Goal: Task Accomplishment & Management: Use online tool/utility

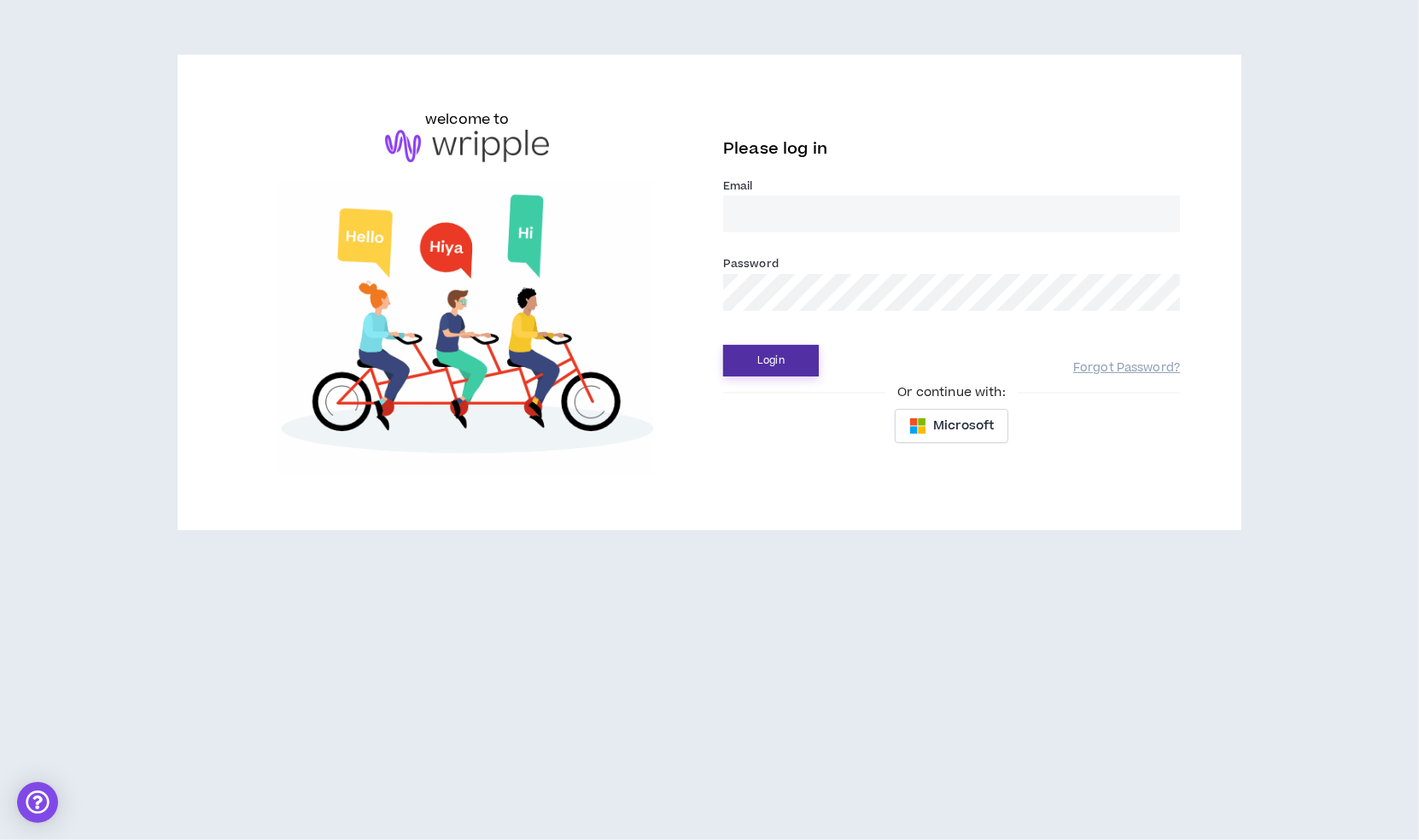
type input "[EMAIL_ADDRESS][DOMAIN_NAME]"
click at [770, 358] on button "Login" at bounding box center [771, 361] width 96 height 32
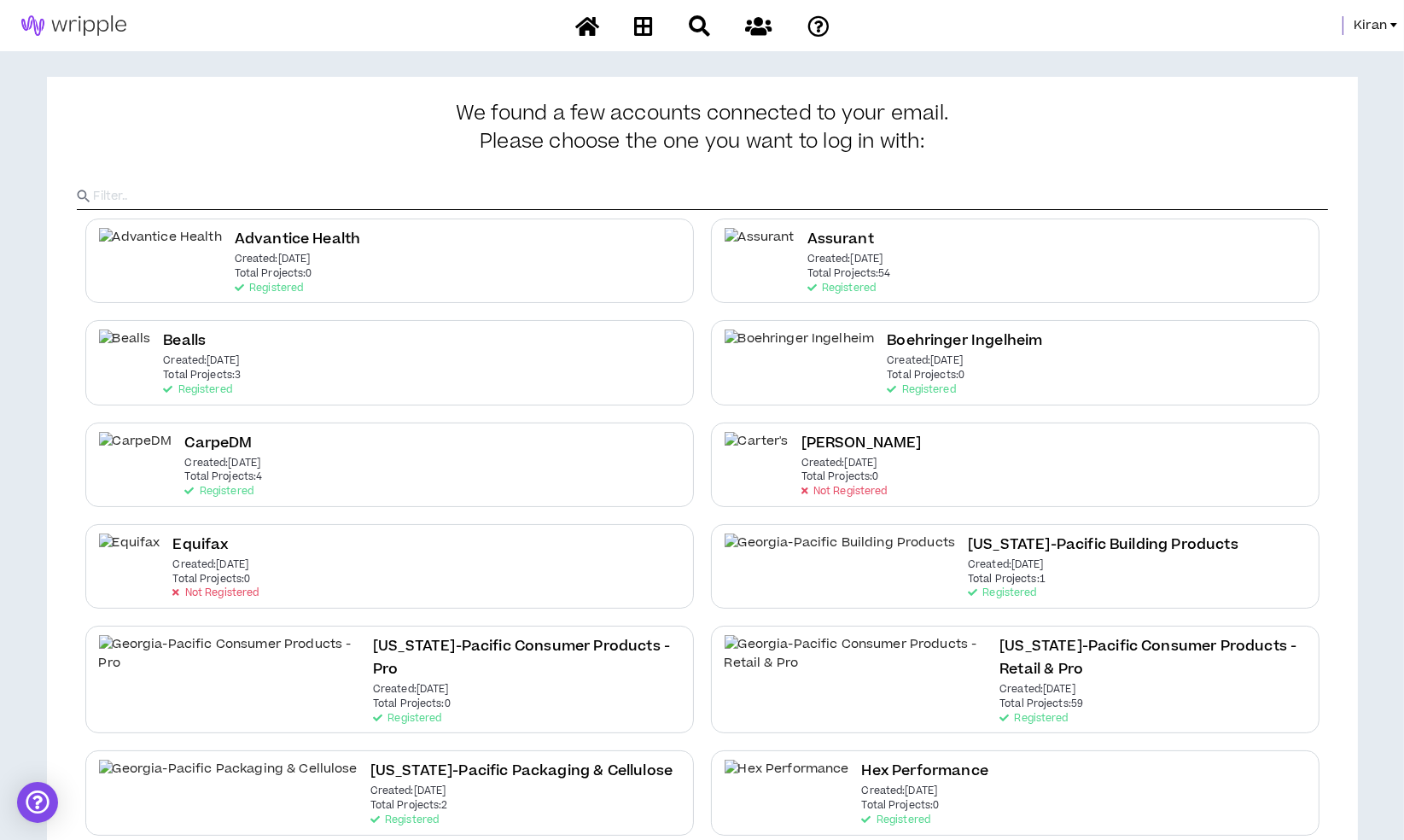
click at [1360, 25] on span "Kiran" at bounding box center [1370, 25] width 33 height 19
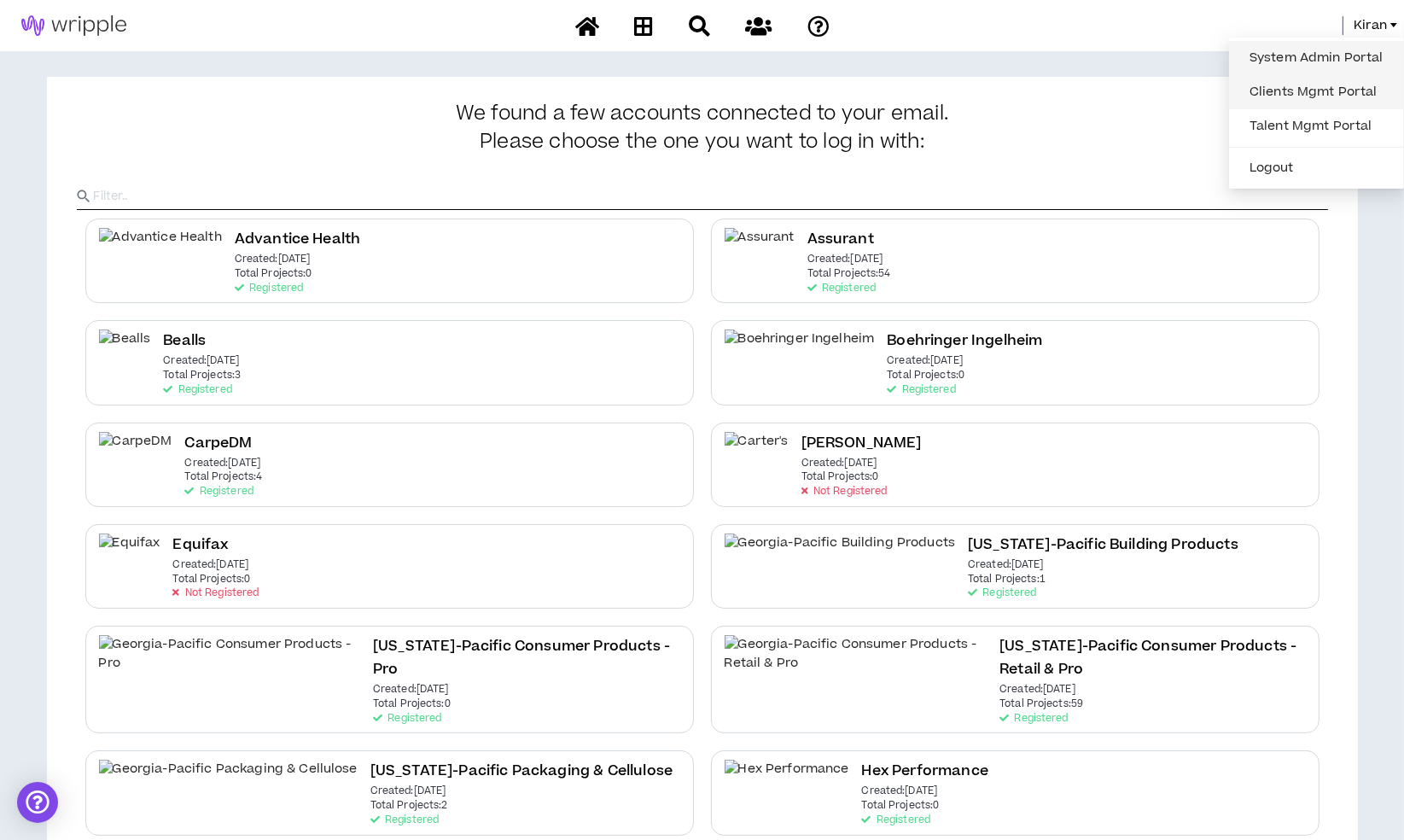
click at [1279, 51] on link "System Admin Portal" at bounding box center [1316, 58] width 154 height 26
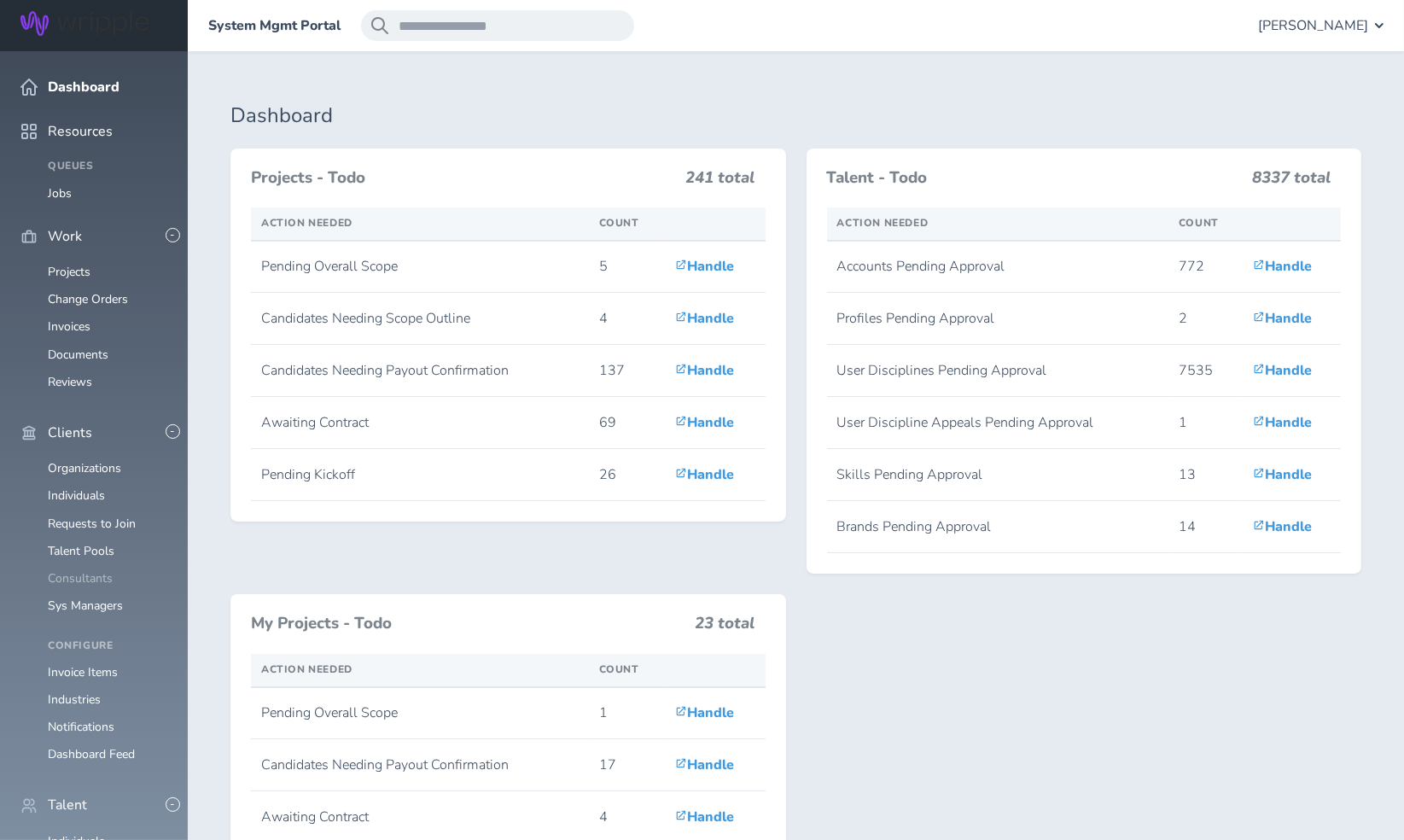
click at [93, 570] on link "Consultants" at bounding box center [80, 578] width 65 height 16
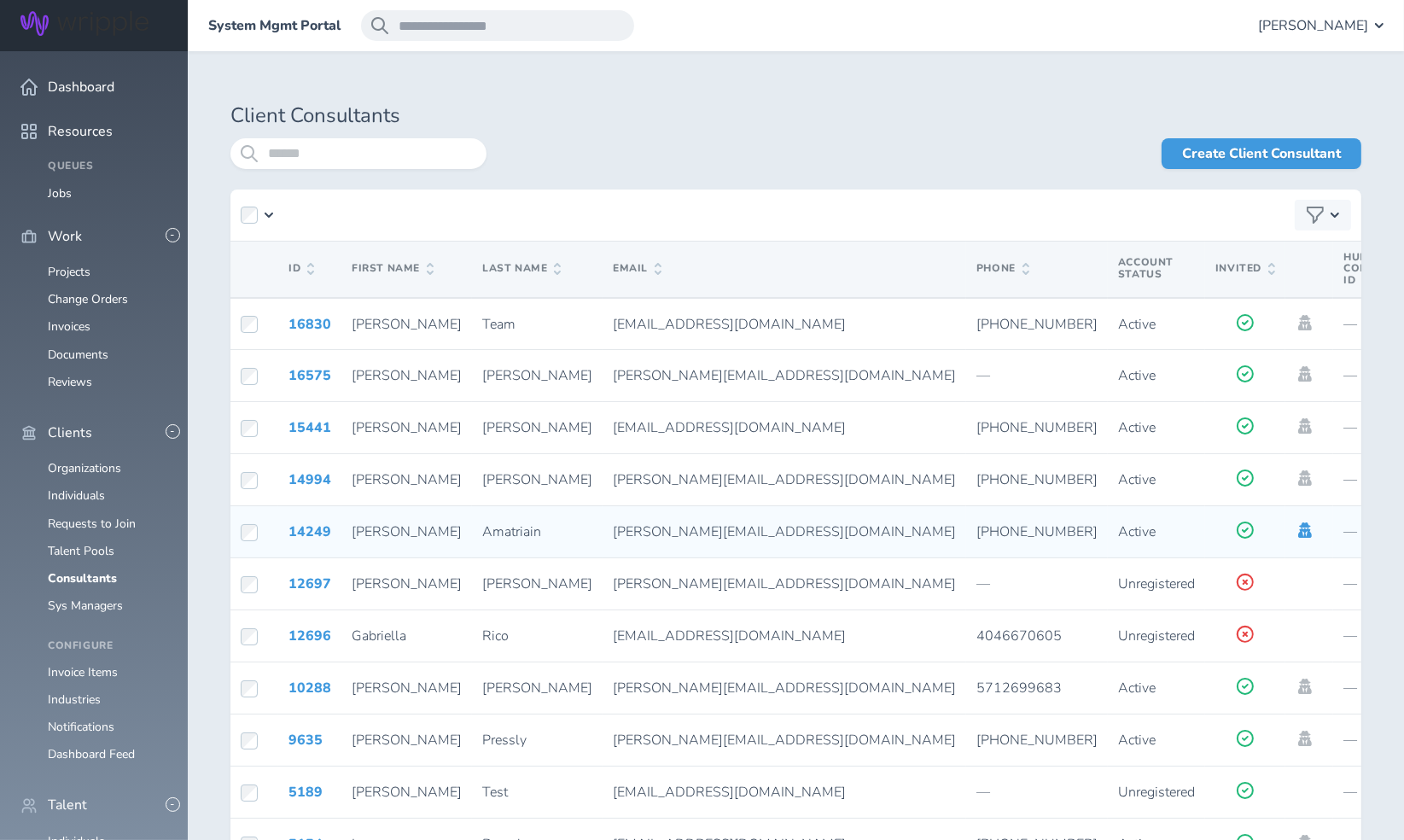
click at [1298, 529] on icon at bounding box center [1305, 529] width 14 height 15
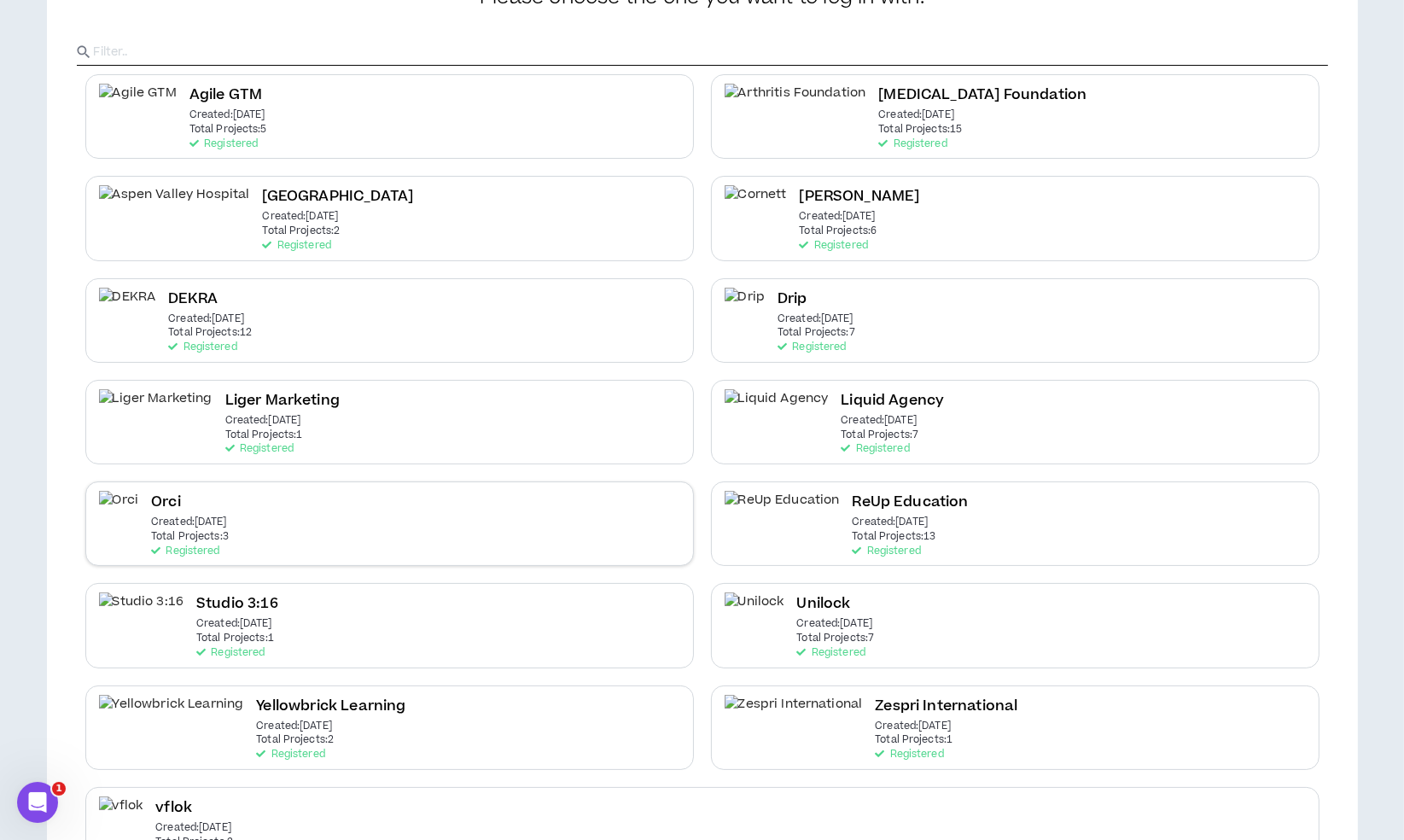
scroll to position [205, 0]
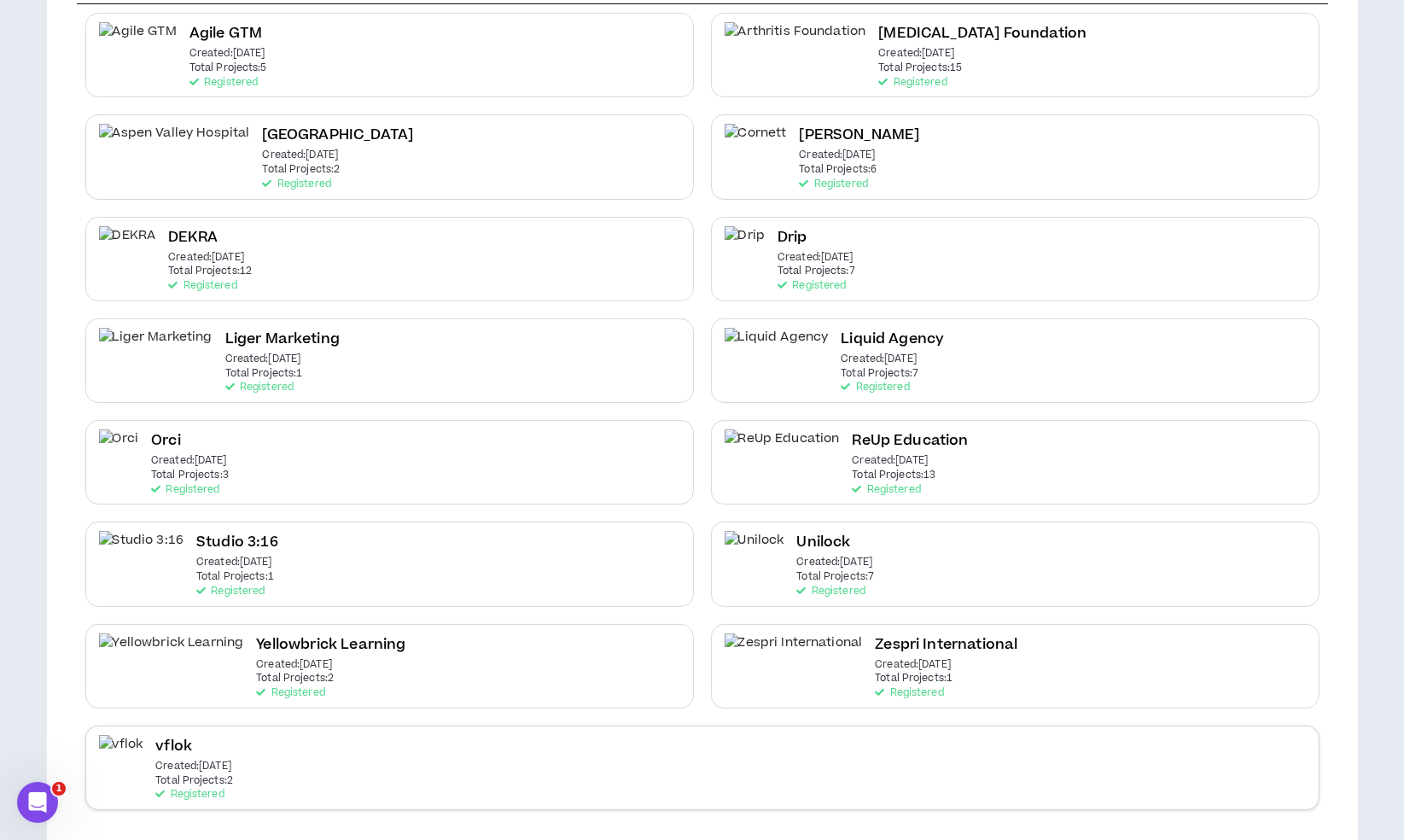
click at [222, 775] on p "Total Projects: 2" at bounding box center [194, 781] width 78 height 12
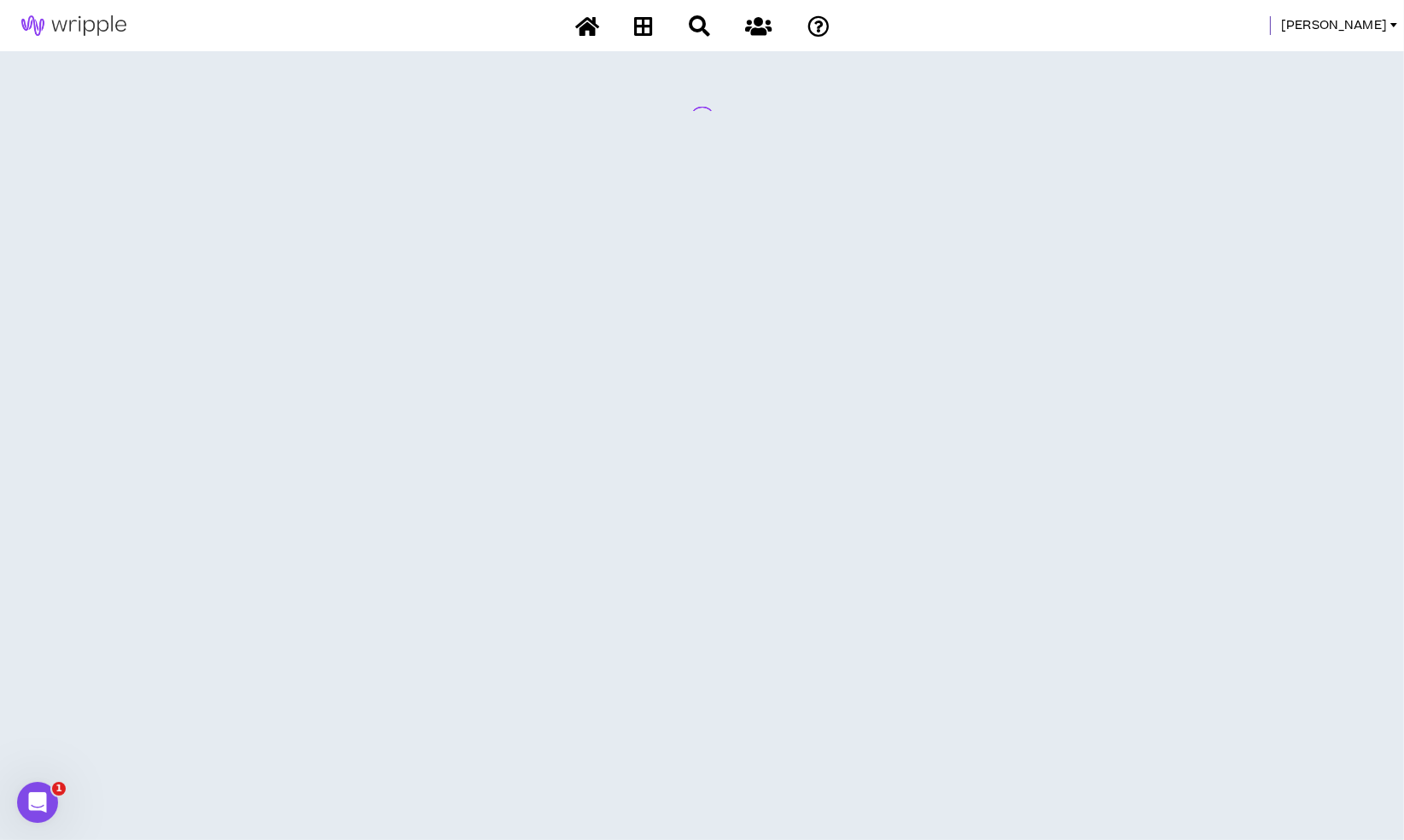
scroll to position [0, 0]
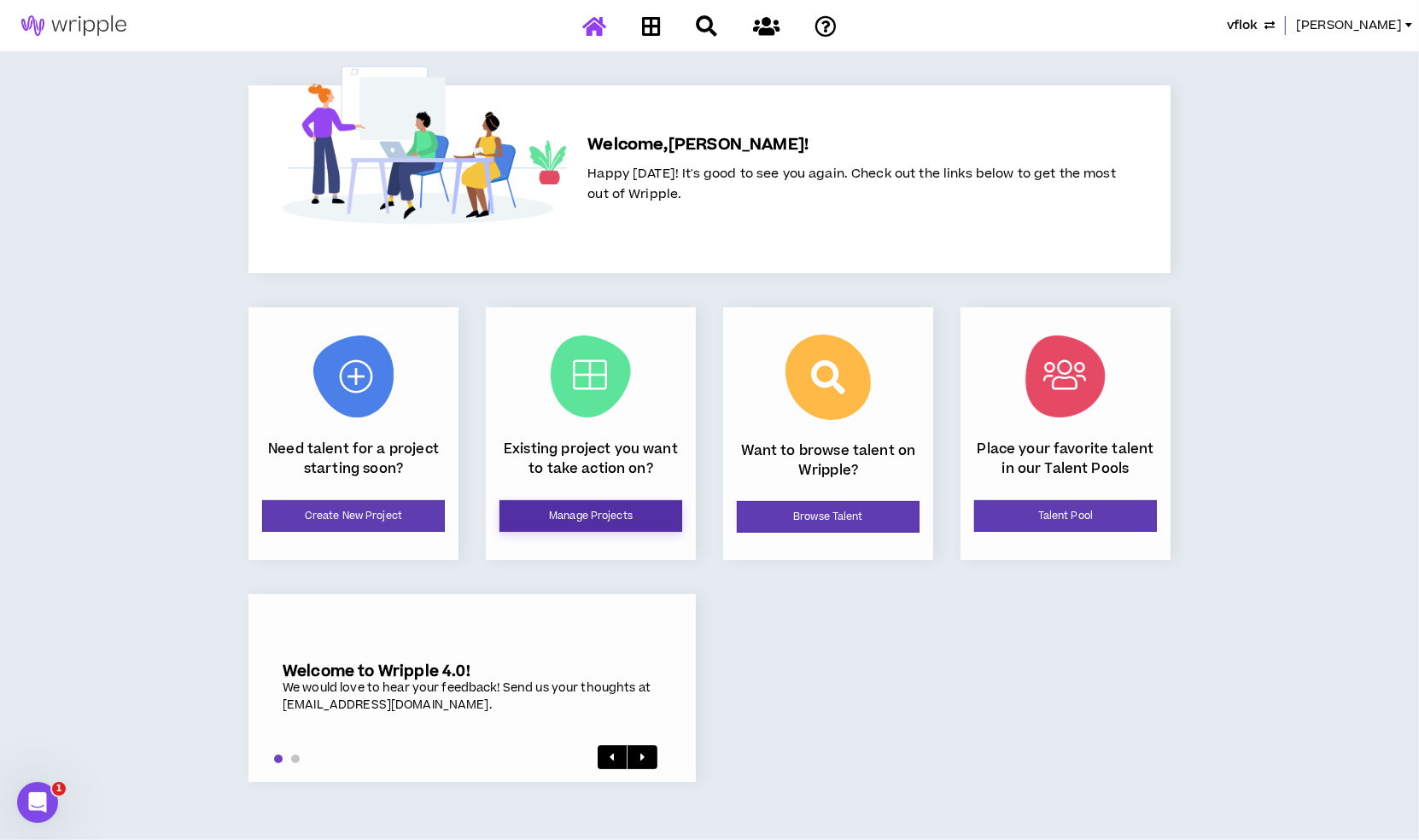
click at [599, 516] on link "Manage Projects" at bounding box center [590, 516] width 182 height 32
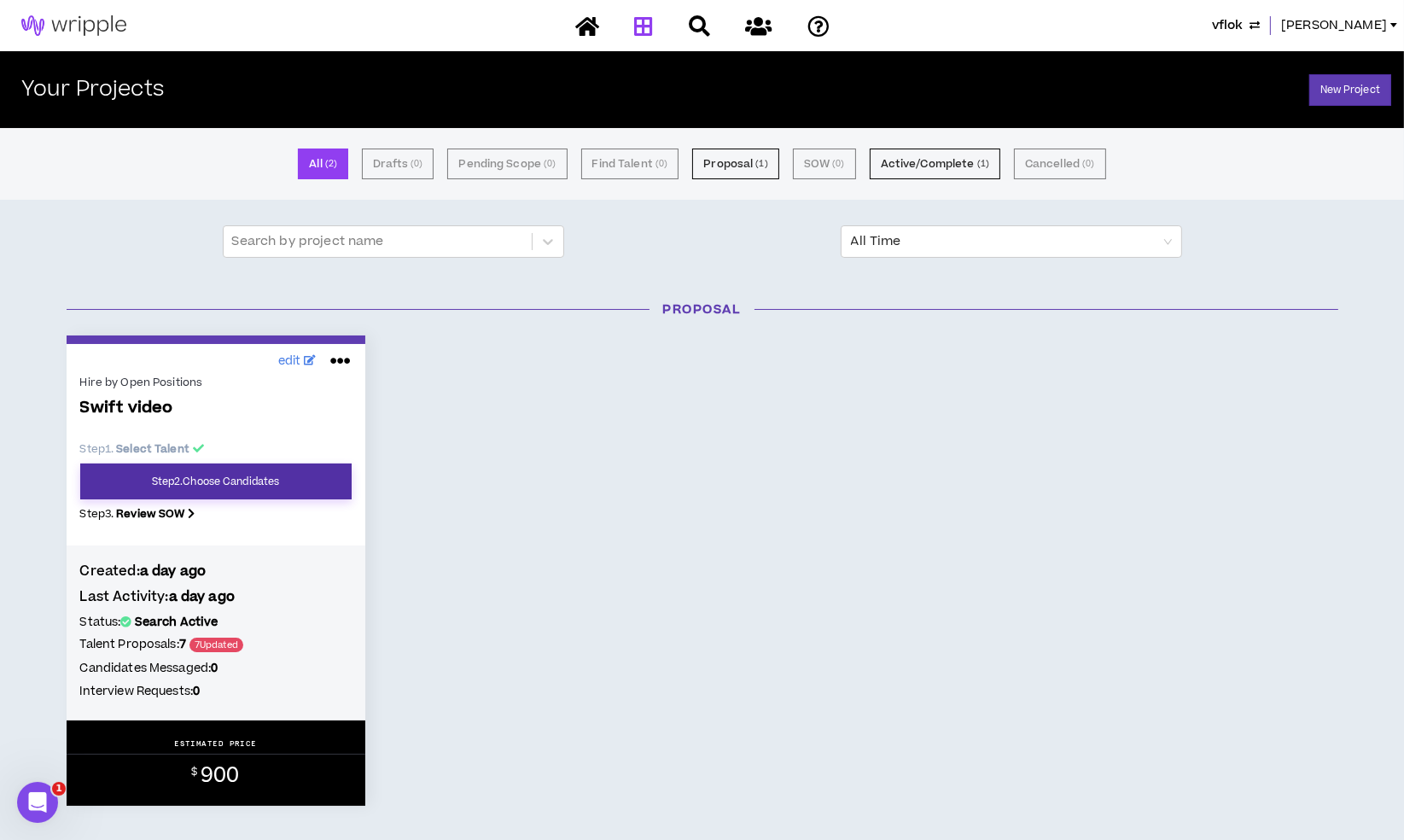
click at [236, 475] on link "Step 2 . Choose Candidates" at bounding box center [216, 481] width 271 height 36
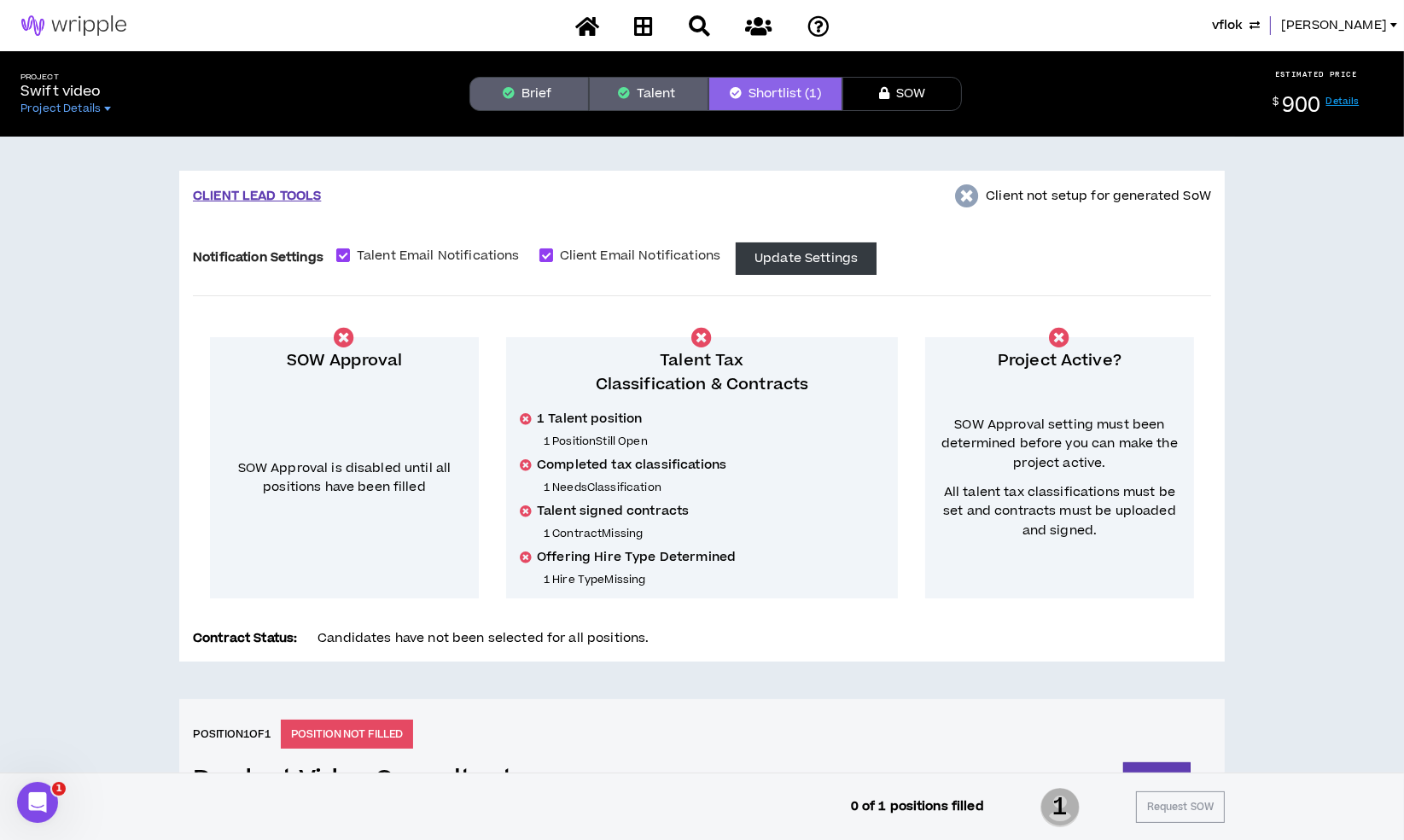
click at [541, 85] on button "Brief" at bounding box center [529, 94] width 120 height 34
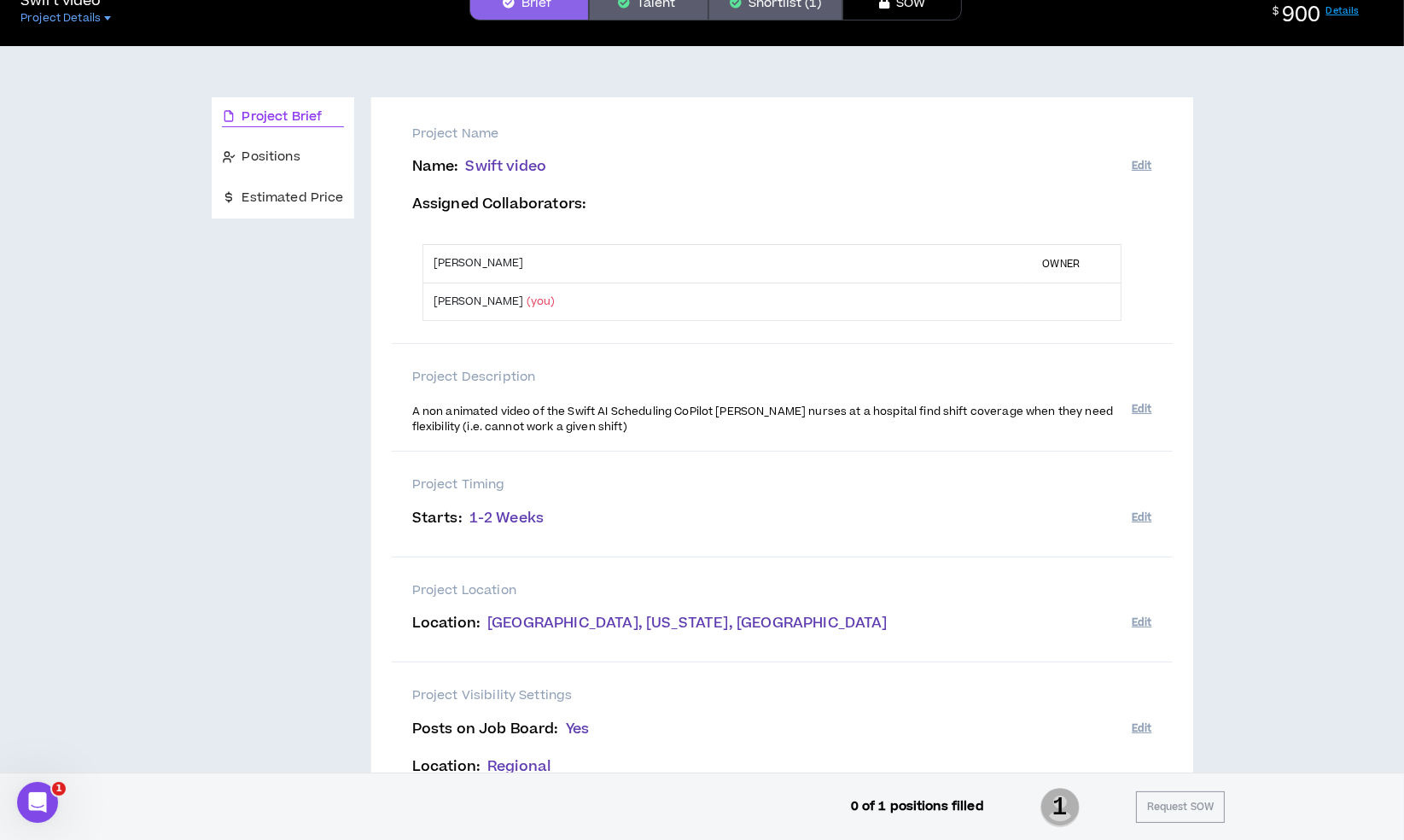
scroll to position [68, 0]
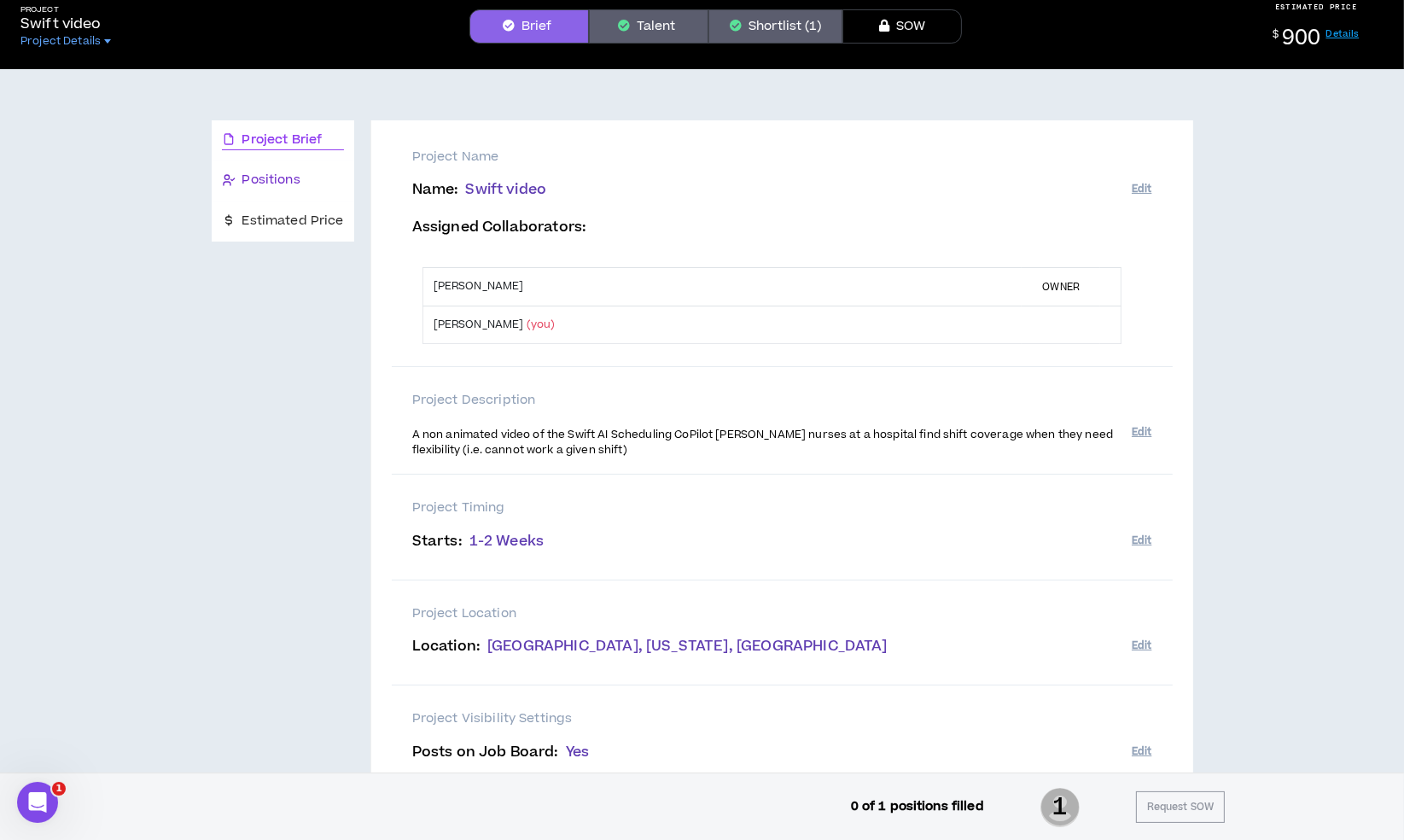
click at [236, 173] on div "Positions" at bounding box center [261, 179] width 79 height 19
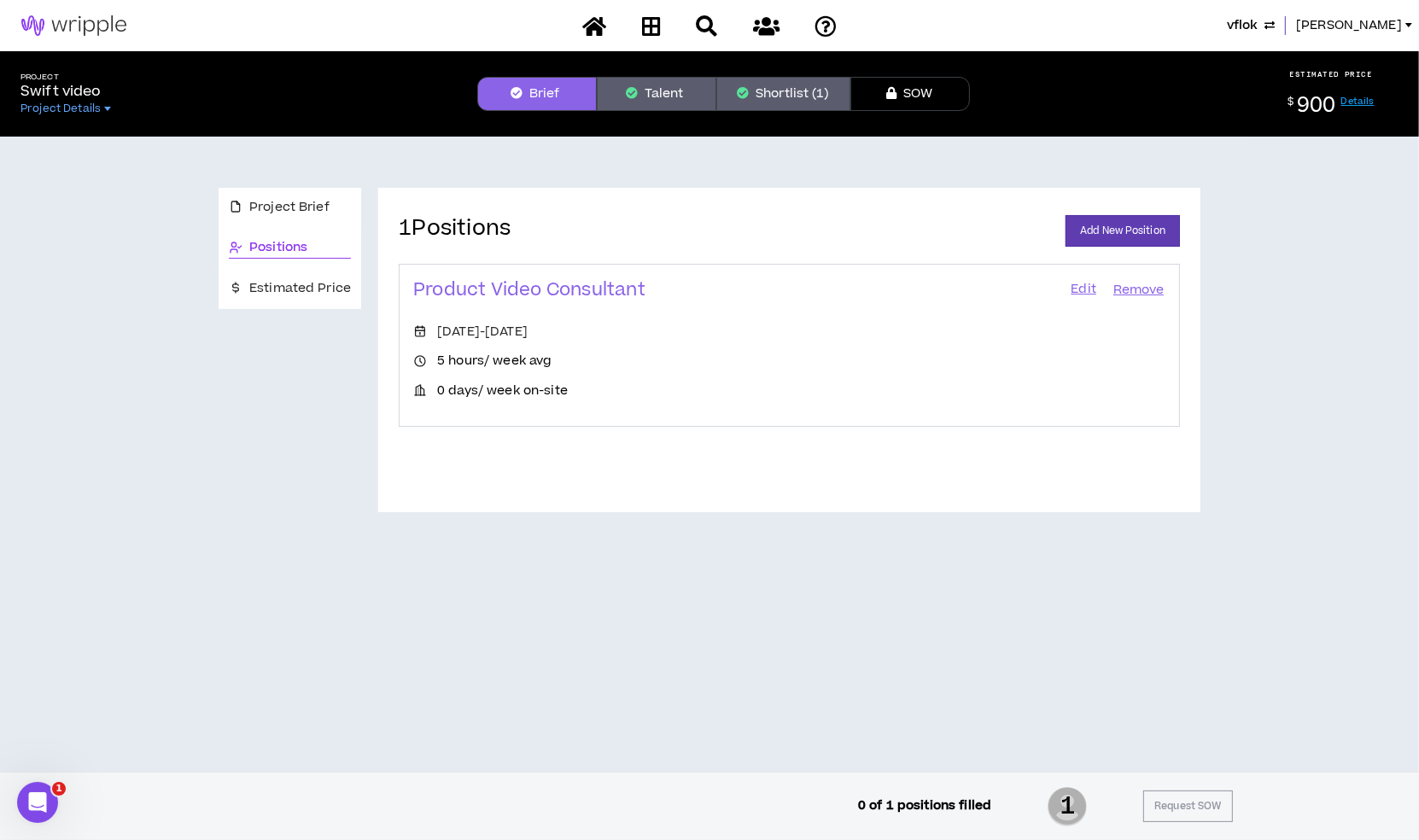
click at [1083, 295] on link "Edit" at bounding box center [1083, 290] width 29 height 24
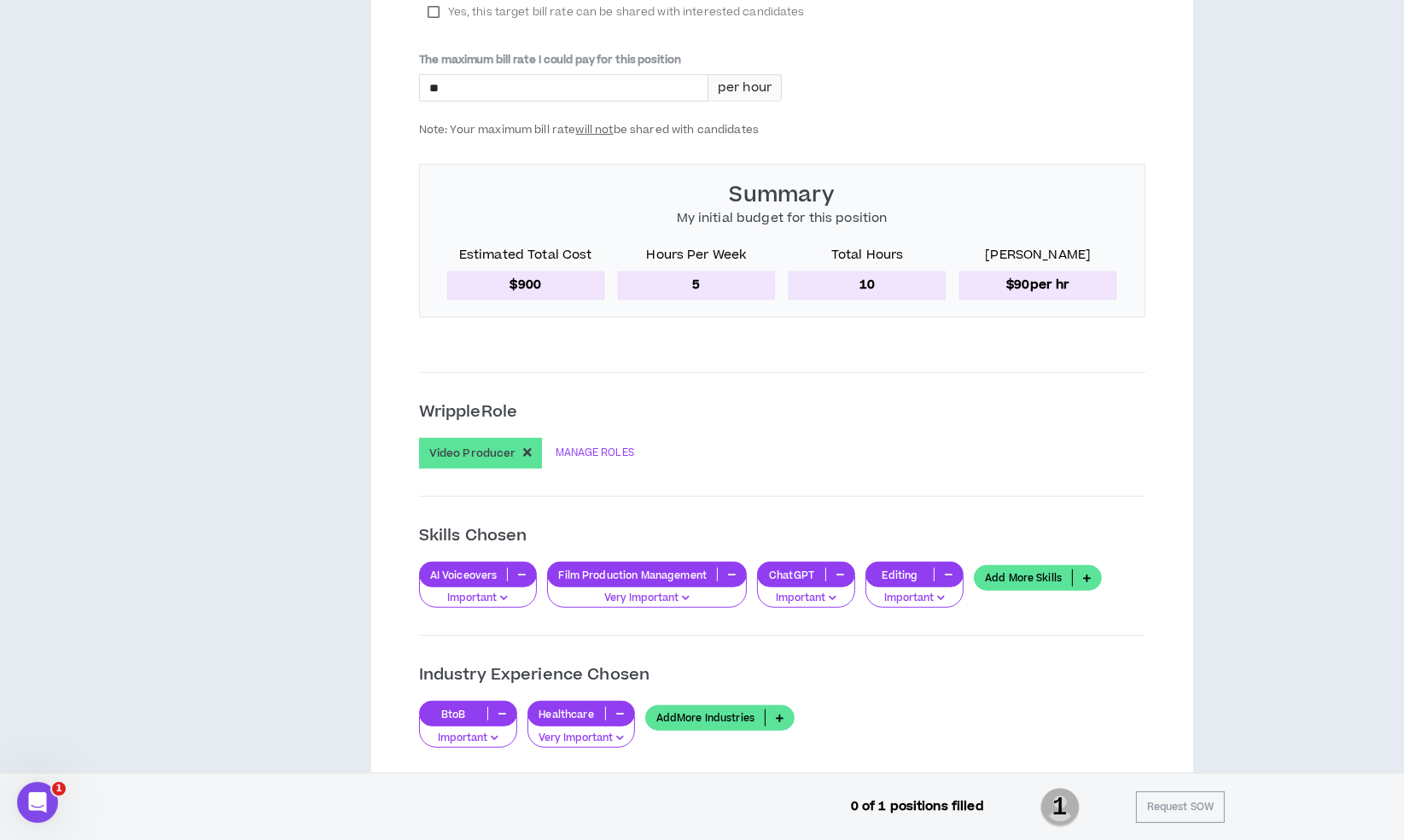
scroll to position [1661, 0]
